Goal: Information Seeking & Learning: Check status

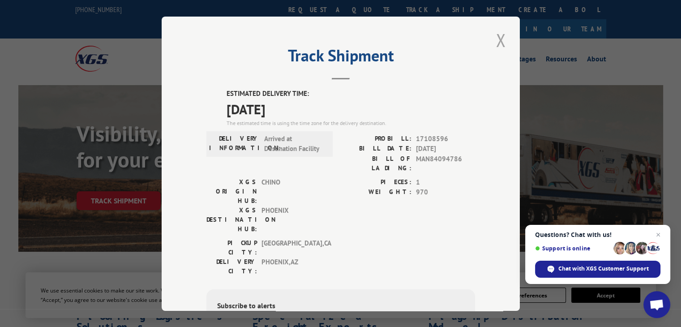
click at [500, 45] on button "Close modal" at bounding box center [501, 40] width 15 height 25
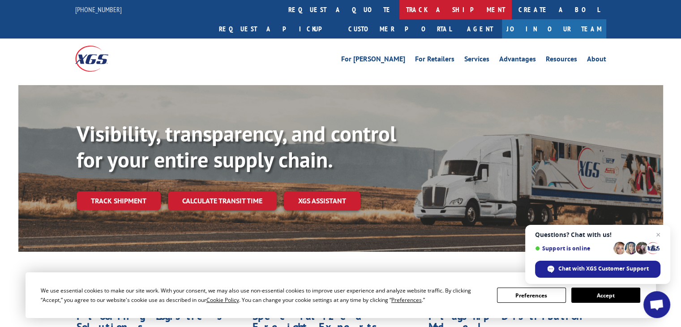
click at [400, 14] on link "track a shipment" at bounding box center [456, 9] width 112 height 19
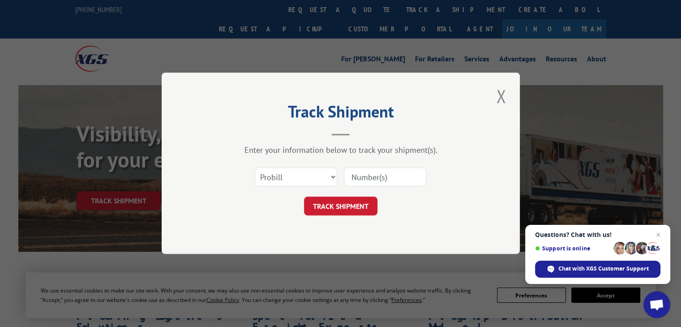
click at [375, 179] on input at bounding box center [385, 177] width 82 height 19
paste input "16955989"
type input "16955989"
click at [349, 202] on button "TRACK SHIPMENT" at bounding box center [340, 206] width 73 height 19
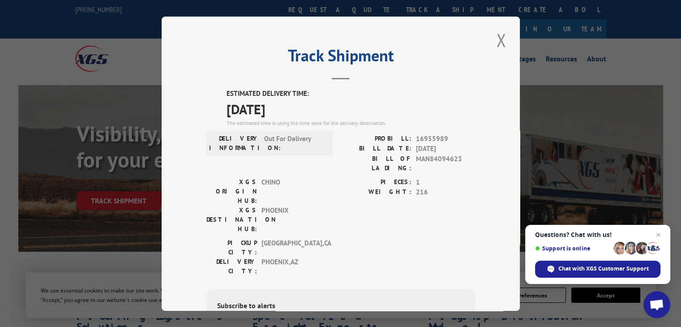
drag, startPoint x: 429, startPoint y: 77, endPoint x: 502, endPoint y: 61, distance: 74.3
click at [429, 77] on header "Track Shipment" at bounding box center [341, 64] width 269 height 30
click at [500, 43] on button "Close modal" at bounding box center [501, 40] width 15 height 25
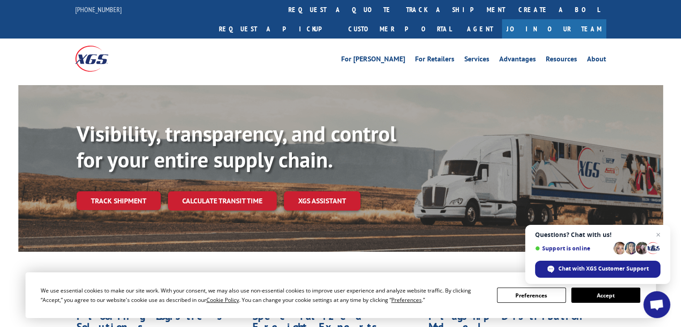
drag, startPoint x: 323, startPoint y: 12, endPoint x: 335, endPoint y: 26, distance: 17.8
click at [400, 12] on link "track a shipment" at bounding box center [456, 9] width 112 height 19
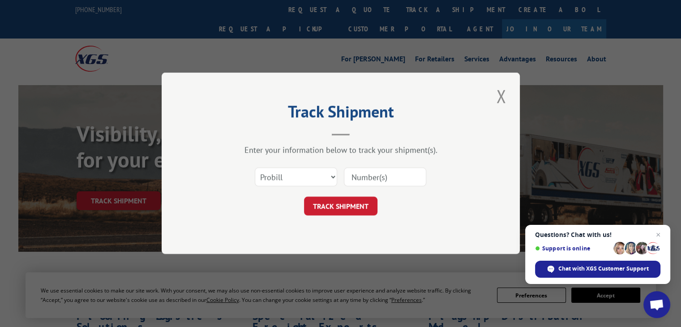
click at [378, 174] on input at bounding box center [385, 177] width 82 height 19
paste input "17409513"
type input "17409513"
click at [344, 204] on button "TRACK SHIPMENT" at bounding box center [340, 206] width 73 height 19
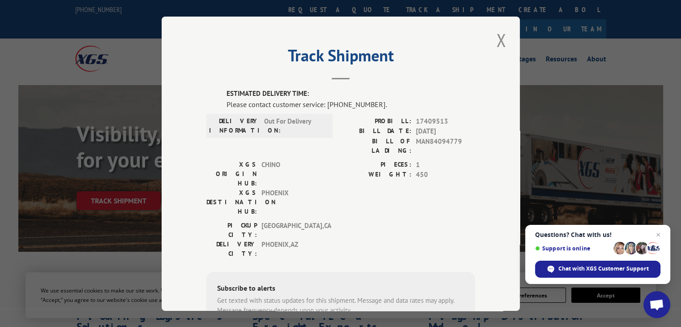
drag, startPoint x: 395, startPoint y: 94, endPoint x: 437, endPoint y: 86, distance: 42.3
click at [398, 94] on label "ESTIMATED DELIVERY TIME:" at bounding box center [351, 94] width 249 height 10
click at [501, 40] on button "Close modal" at bounding box center [501, 40] width 15 height 25
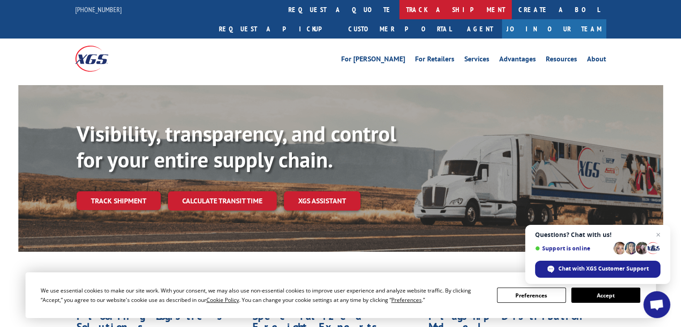
click at [400, 11] on link "track a shipment" at bounding box center [456, 9] width 112 height 19
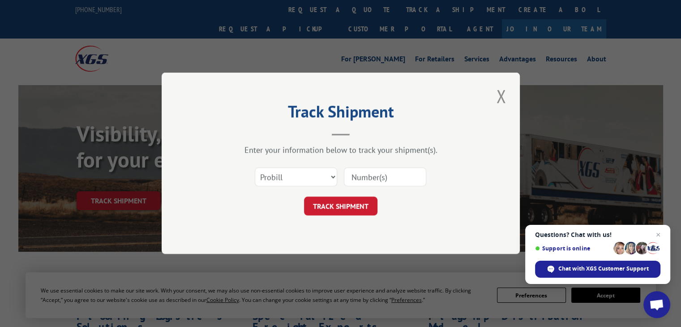
click at [372, 177] on input at bounding box center [385, 177] width 82 height 19
paste input "17108596"
type input "17108596"
click at [360, 200] on button "TRACK SHIPMENT" at bounding box center [340, 206] width 73 height 19
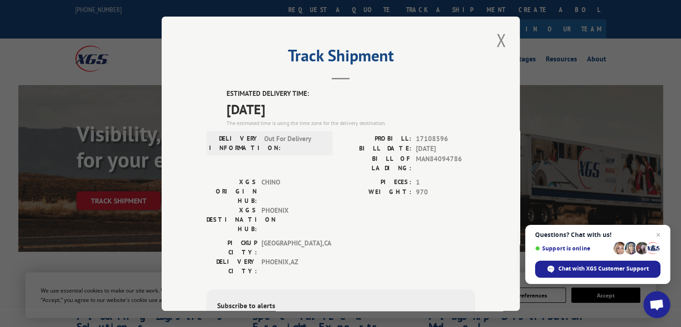
click at [435, 55] on h2 "Track Shipment" at bounding box center [341, 57] width 269 height 17
